Goal: Transaction & Acquisition: Book appointment/travel/reservation

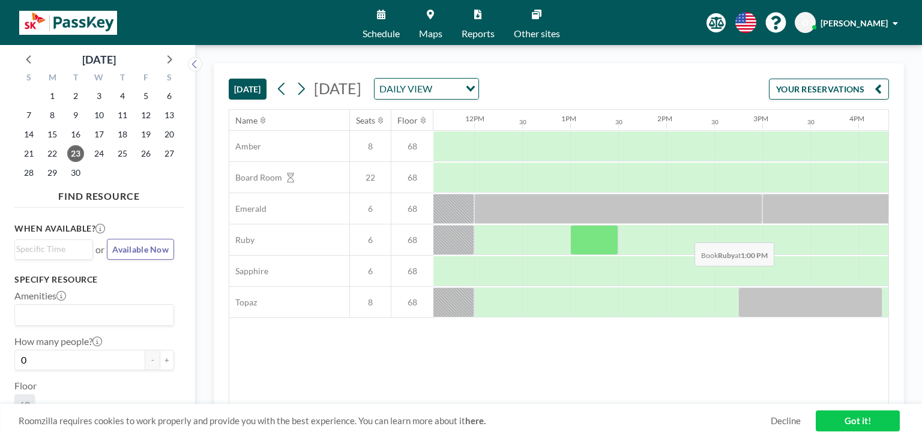
scroll to position [0, 1114]
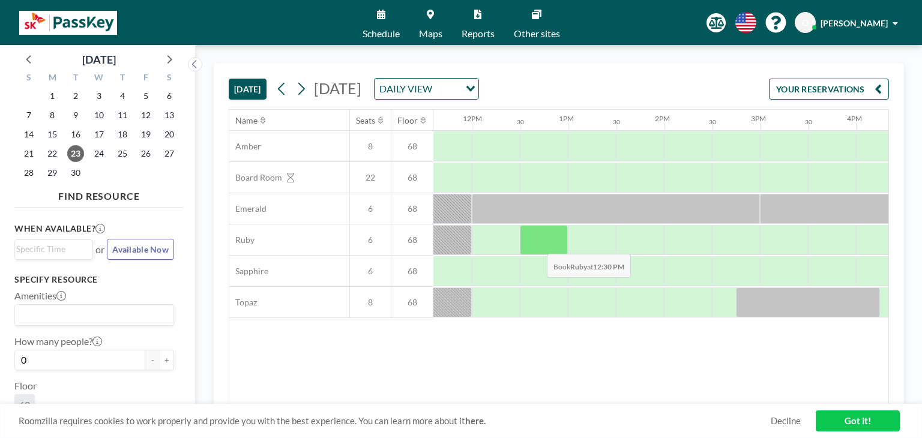
click at [537, 244] on div at bounding box center [544, 240] width 48 height 30
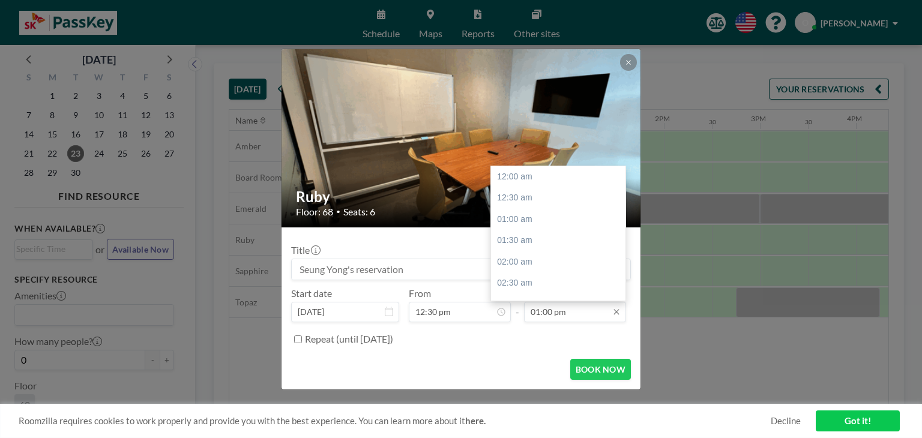
scroll to position [556, 0]
click at [561, 319] on input "01:00 pm" at bounding box center [575, 312] width 102 height 20
click at [522, 202] on div "01:30 pm" at bounding box center [561, 198] width 140 height 22
type input "01:30 pm"
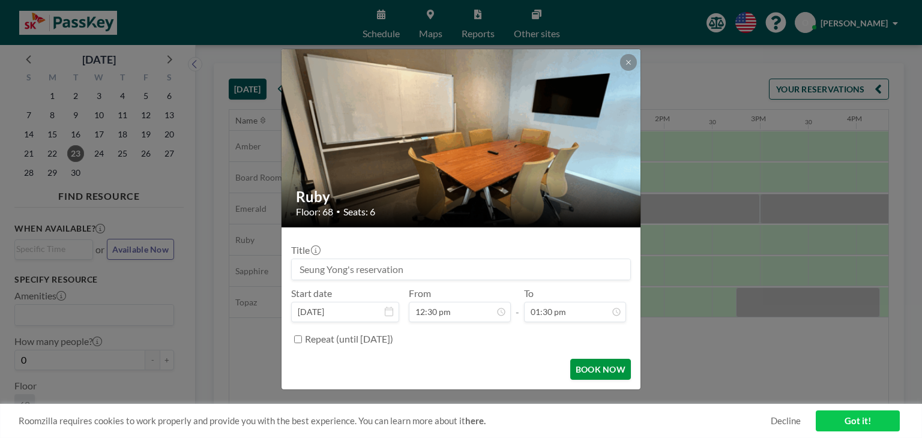
scroll to position [576, 0]
click at [594, 371] on button "BOOK NOW" at bounding box center [600, 369] width 61 height 21
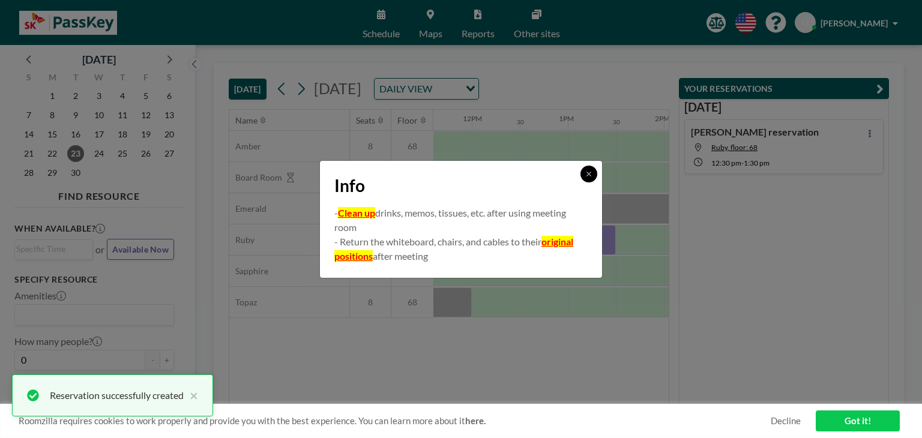
click at [591, 175] on icon at bounding box center [588, 173] width 7 height 7
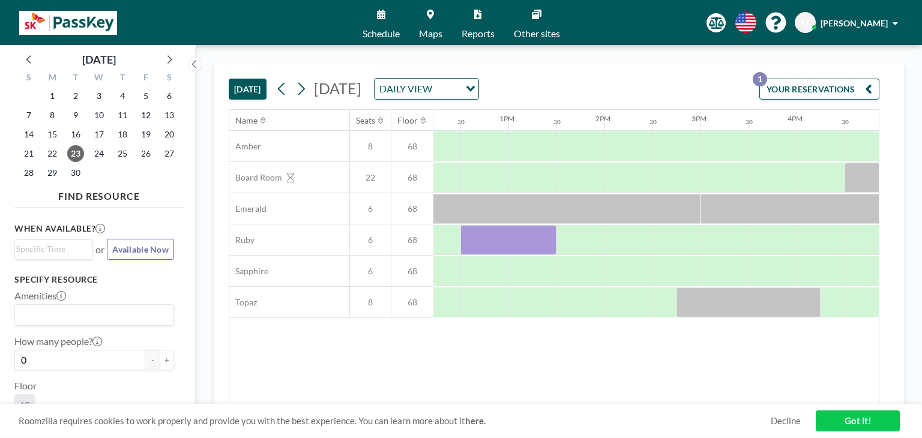
scroll to position [0, 1174]
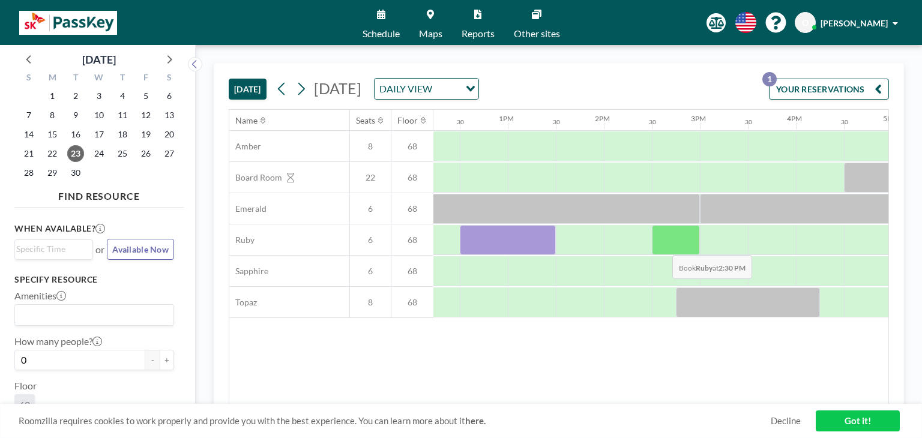
click at [663, 246] on div at bounding box center [676, 240] width 48 height 30
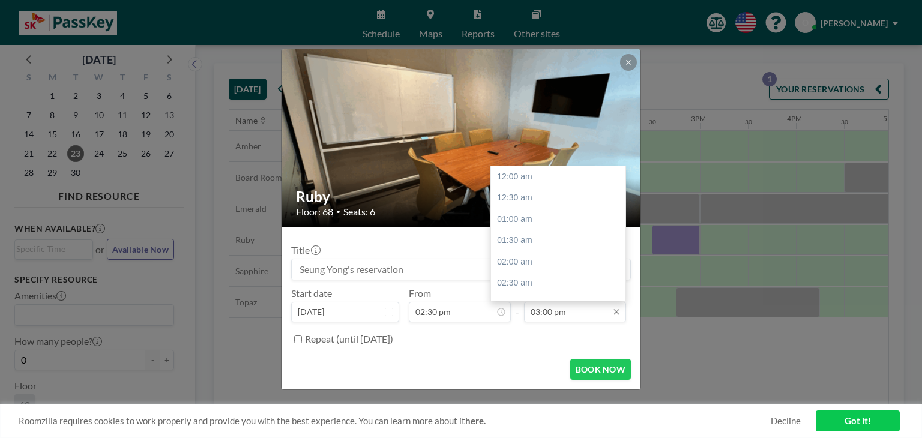
scroll to position [641, 0]
click at [547, 286] on div "05:30 pm" at bounding box center [561, 284] width 140 height 22
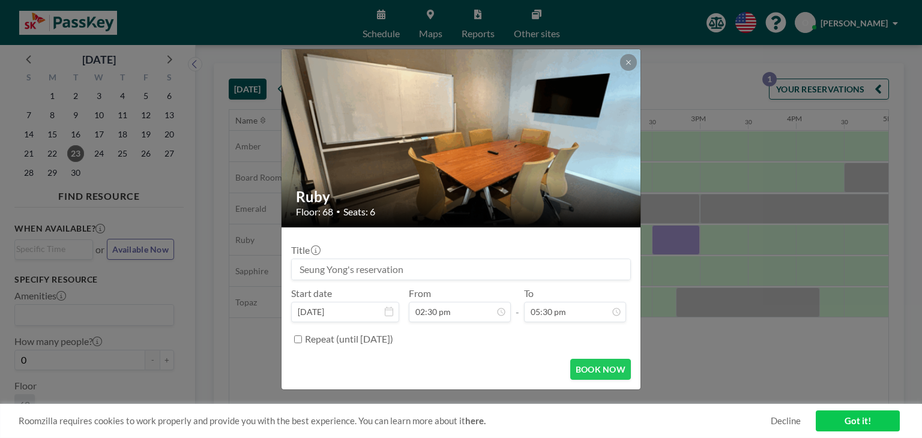
scroll to position [748, 0]
click at [593, 369] on button "BOOK NOW" at bounding box center [600, 369] width 61 height 21
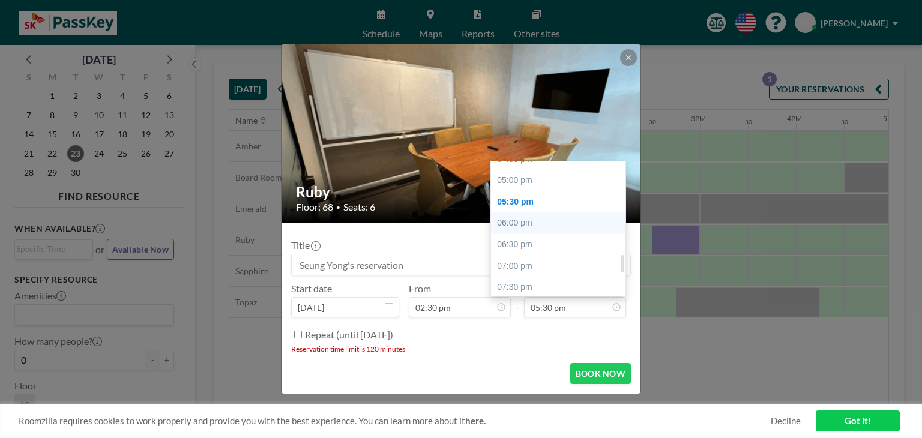
scroll to position [708, 0]
click at [528, 173] on div "04:30 pm" at bounding box center [561, 169] width 140 height 22
type input "04:30 pm"
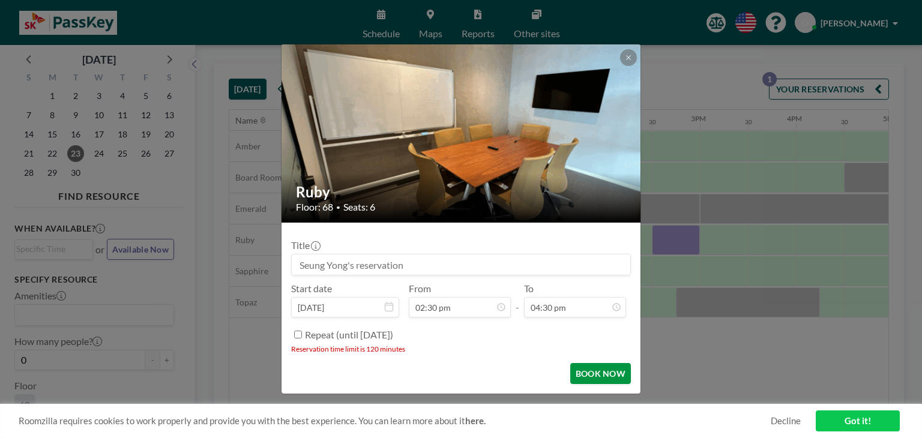
scroll to position [705, 0]
click at [586, 371] on button "BOOK NOW" at bounding box center [600, 373] width 61 height 21
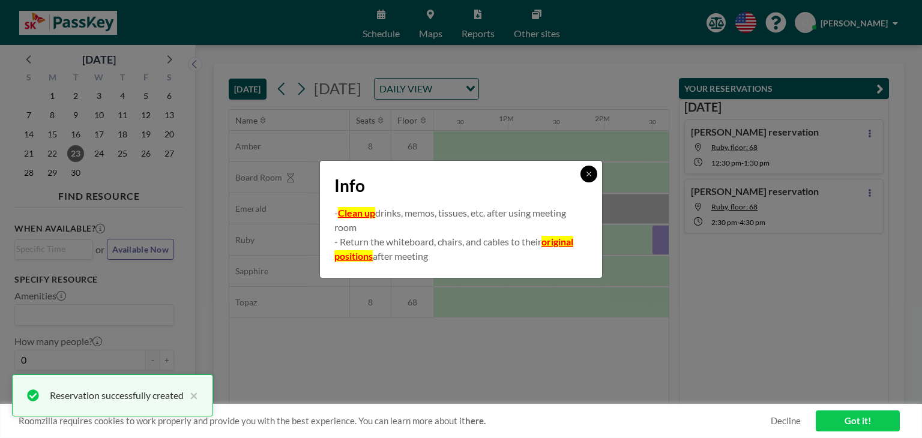
click at [591, 172] on icon at bounding box center [588, 173] width 7 height 7
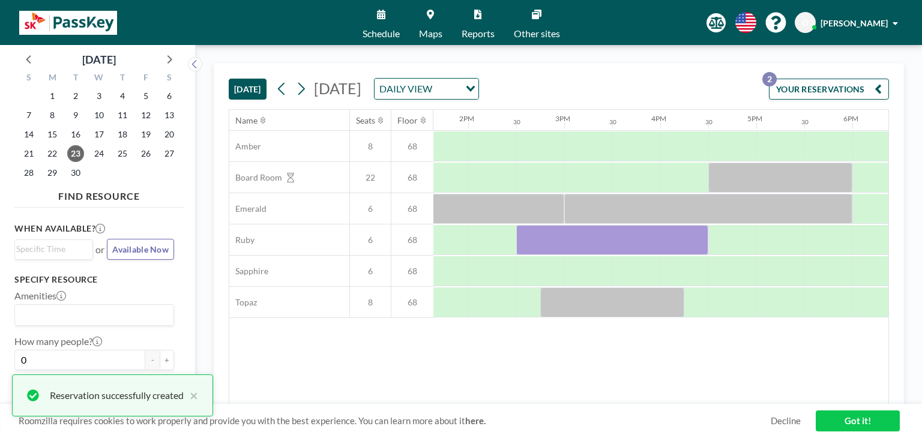
scroll to position [0, 1311]
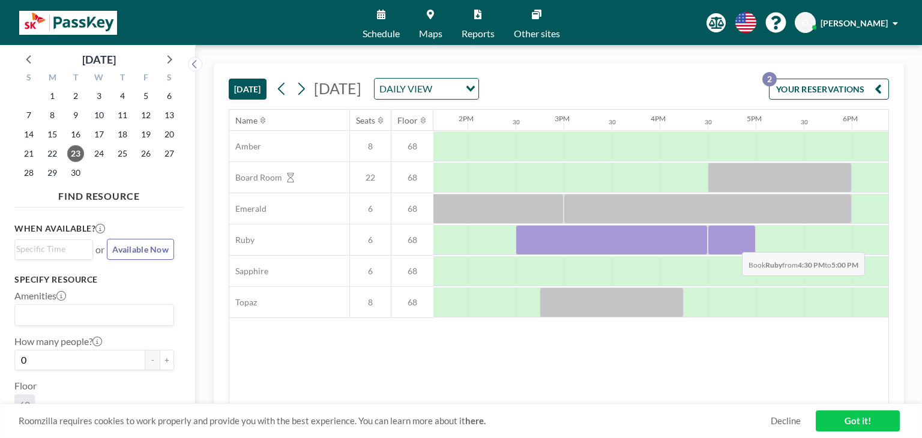
click at [732, 243] on div at bounding box center [732, 240] width 48 height 30
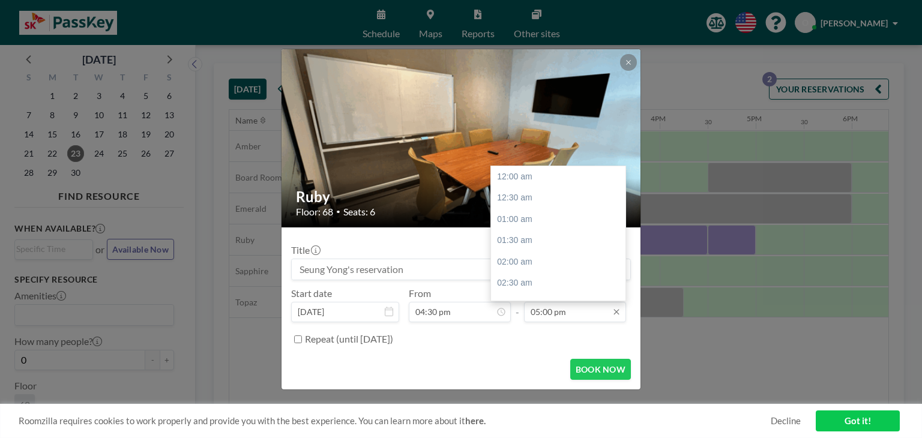
scroll to position [726, 0]
click at [587, 315] on input "05:00 pm" at bounding box center [575, 312] width 102 height 20
click at [533, 225] on div "06:00 pm" at bounding box center [561, 220] width 140 height 22
type input "06:00 pm"
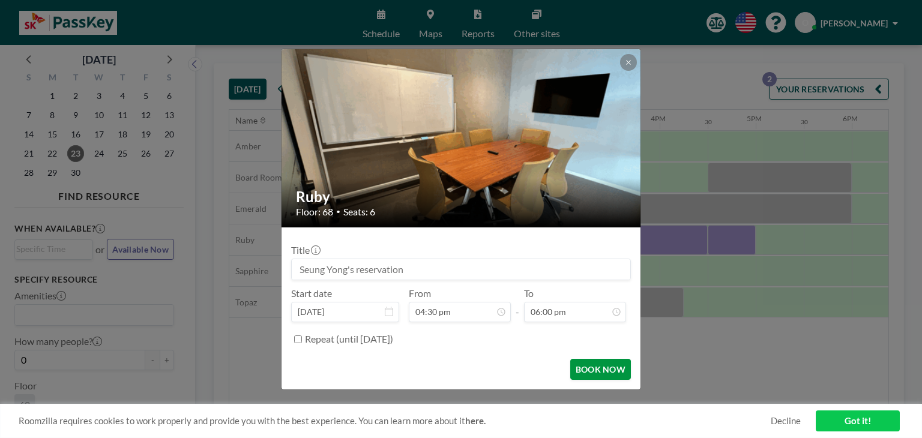
scroll to position [770, 0]
click at [591, 368] on button "BOOK NOW" at bounding box center [600, 369] width 61 height 21
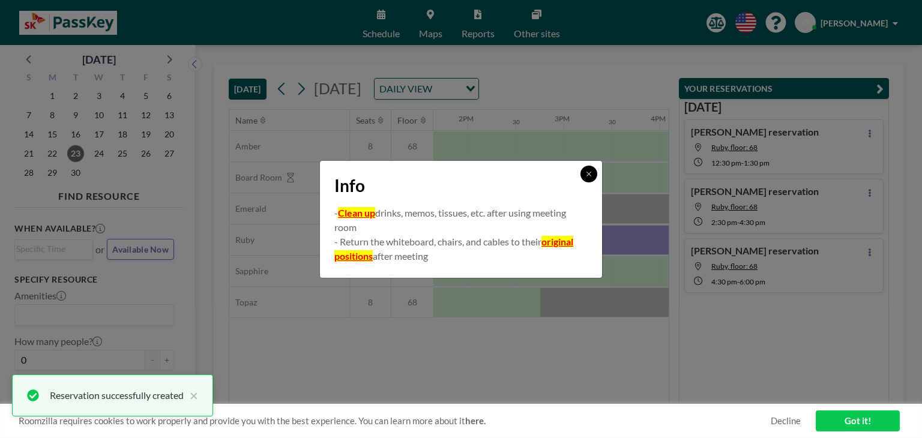
click at [592, 171] on icon at bounding box center [588, 173] width 7 height 7
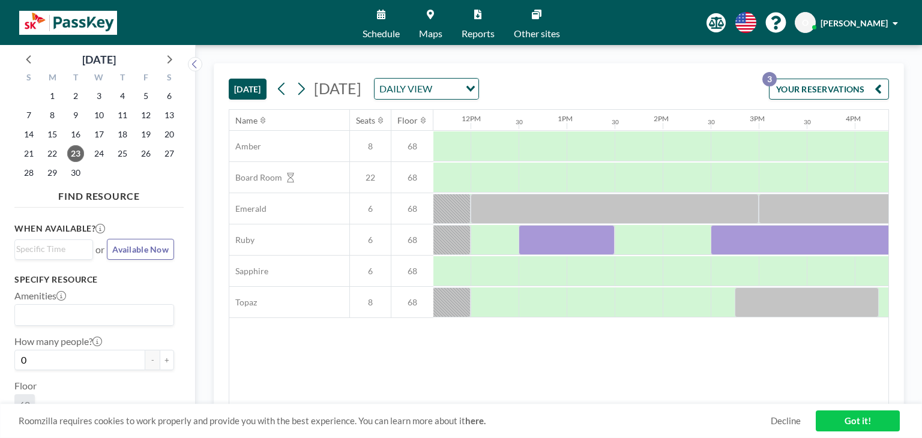
scroll to position [0, 1114]
